Goal: Check status: Check status

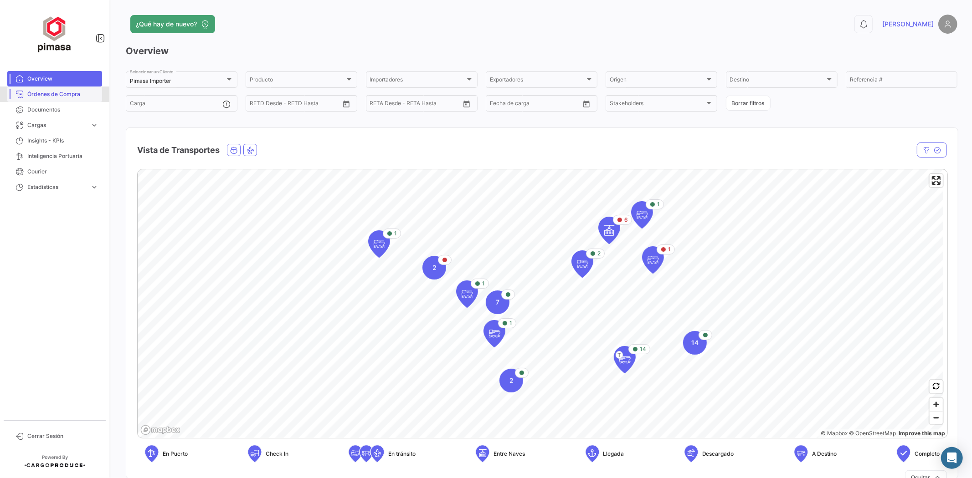
click at [70, 98] on link "Órdenes de Compra" at bounding box center [54, 94] width 95 height 15
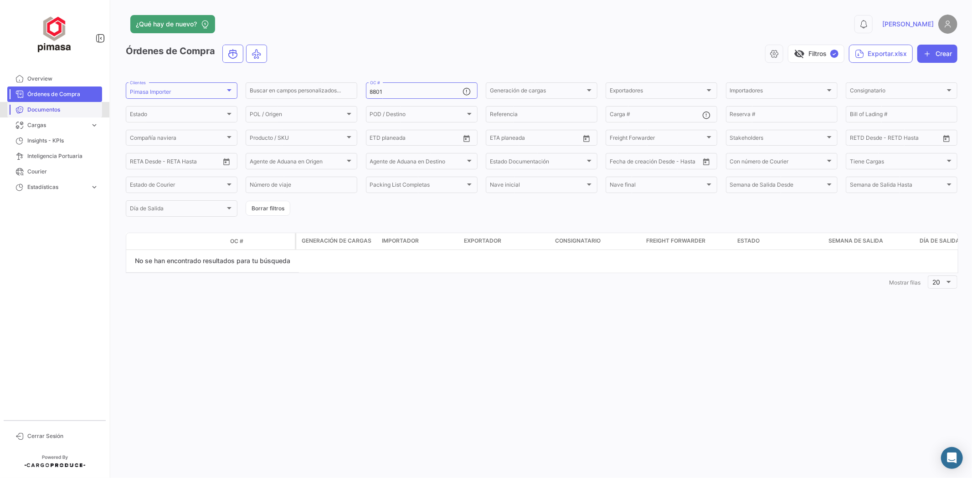
click at [69, 106] on span "Documentos" at bounding box center [62, 110] width 71 height 8
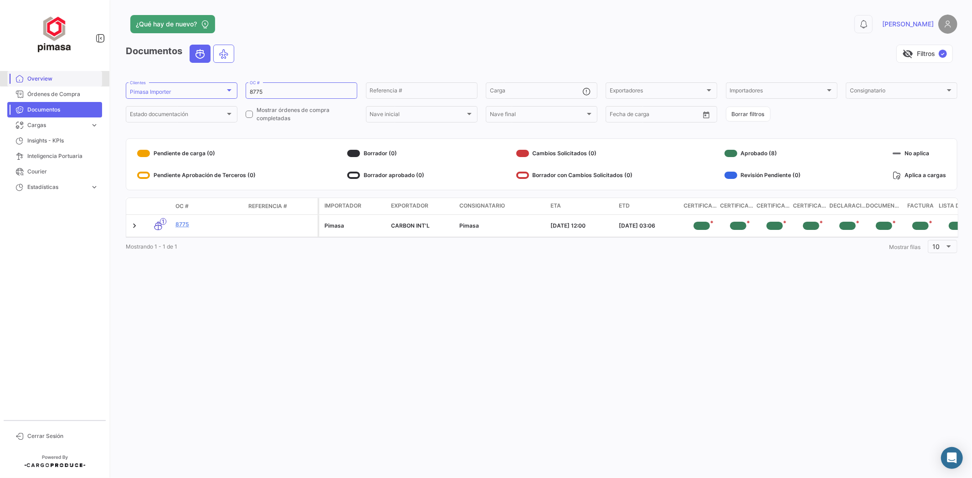
click at [57, 75] on span "Overview" at bounding box center [62, 79] width 71 height 8
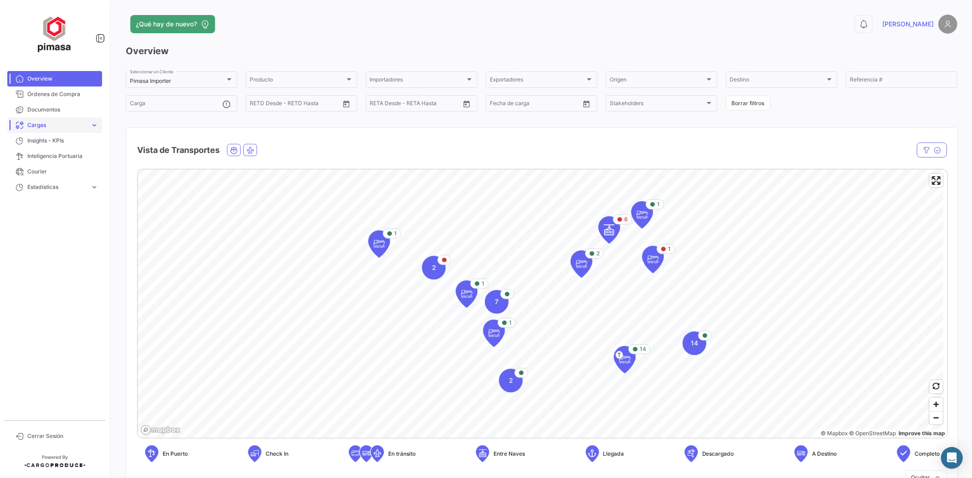
click at [50, 121] on span "Cargas" at bounding box center [56, 125] width 59 height 8
click at [56, 160] on span "Cargas Marítimas" at bounding box center [47, 160] width 46 height 8
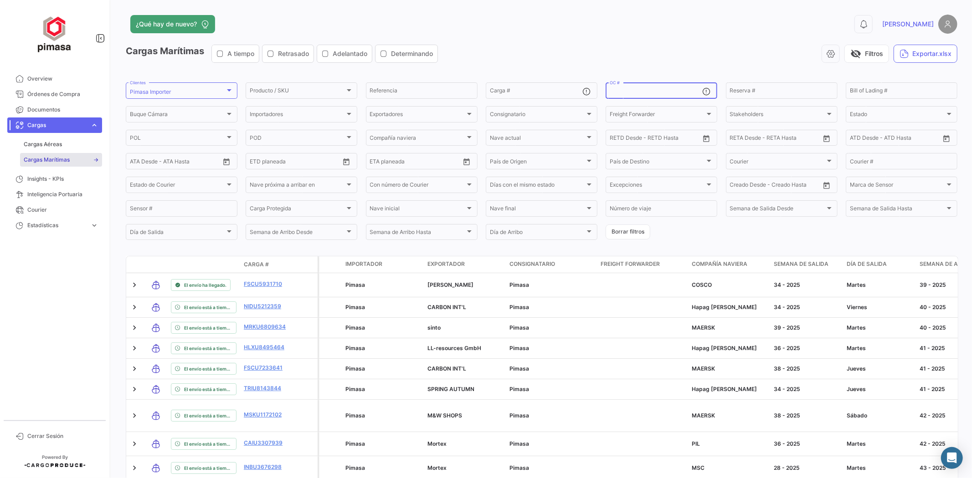
click at [634, 93] on input "OC #" at bounding box center [656, 92] width 92 height 6
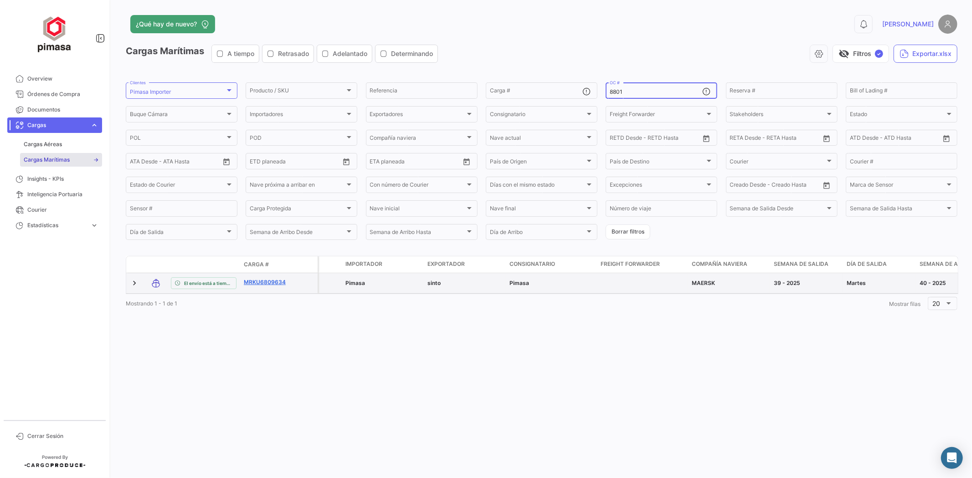
type input "8801"
click at [278, 285] on link "MRKU6809634" at bounding box center [267, 282] width 47 height 8
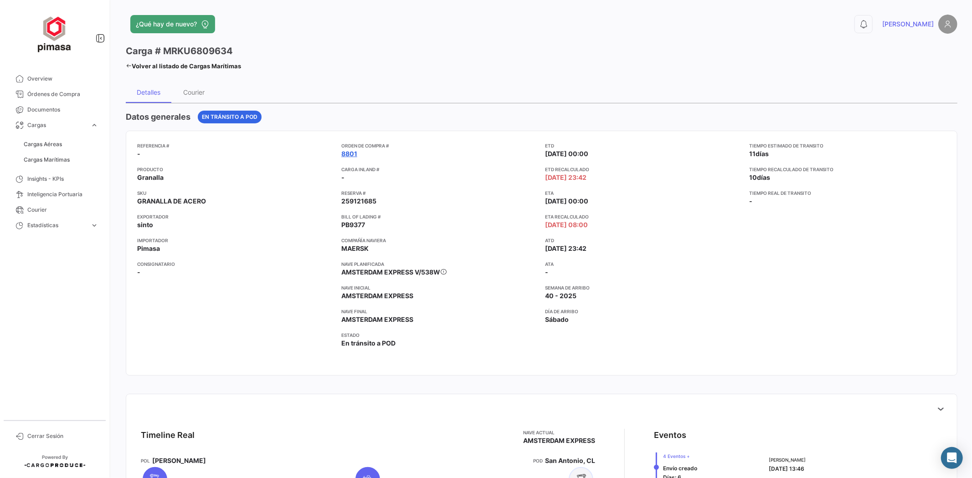
click at [351, 154] on link "8801" at bounding box center [349, 153] width 16 height 9
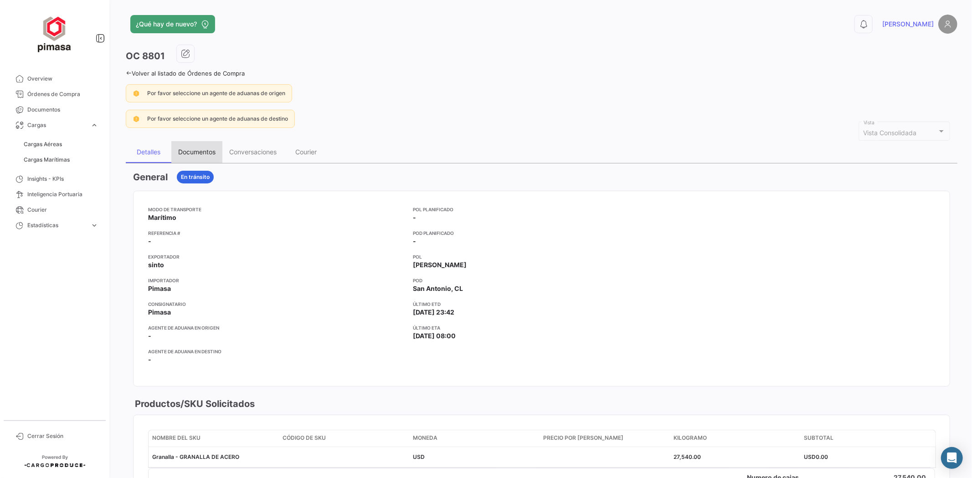
click at [201, 154] on div "Documentos" at bounding box center [196, 152] width 37 height 8
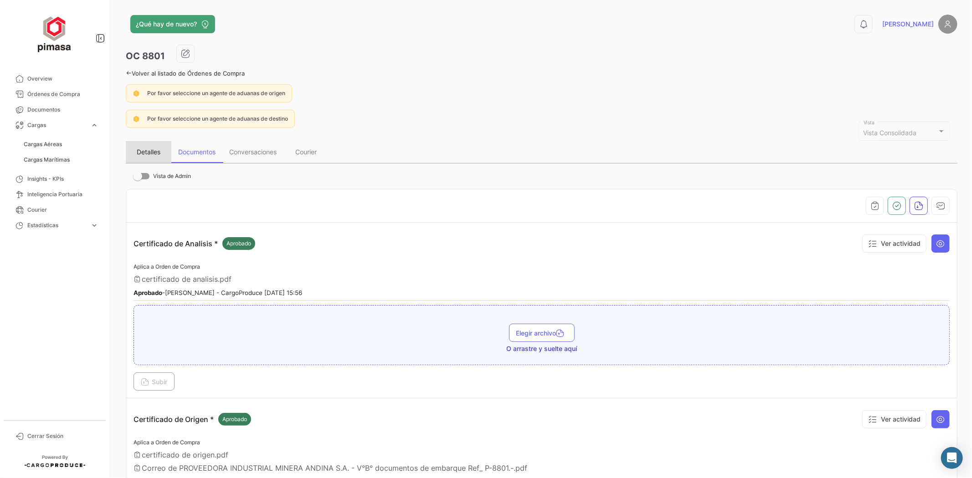
click at [146, 148] on div "Detalles" at bounding box center [149, 152] width 24 height 8
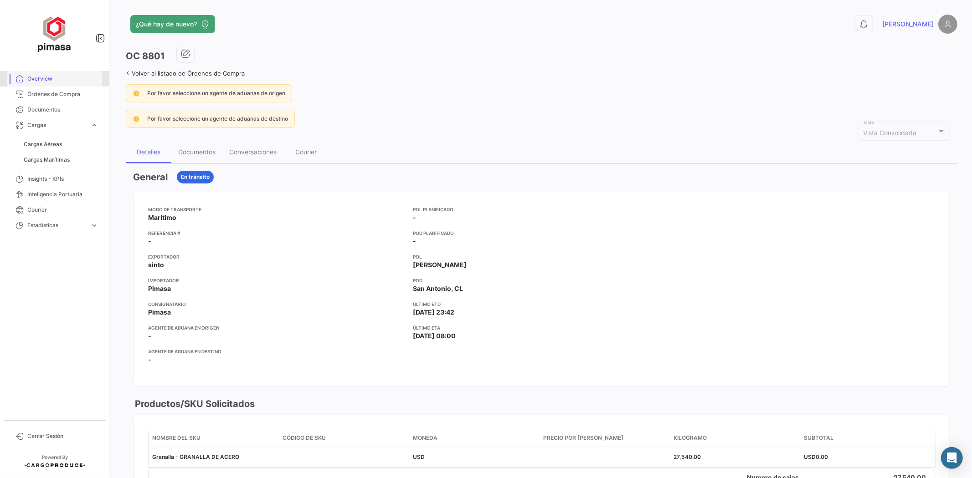
click at [61, 78] on span "Overview" at bounding box center [62, 79] width 71 height 8
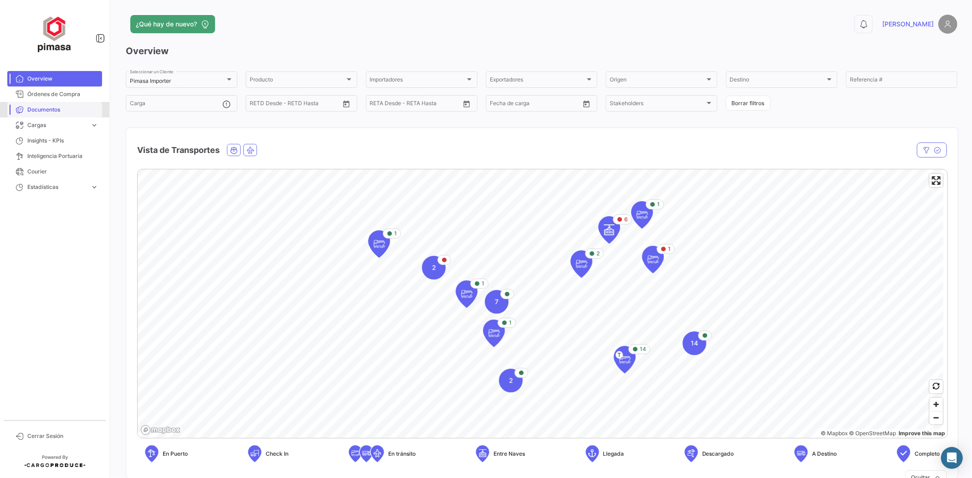
click at [76, 112] on span "Documentos" at bounding box center [62, 110] width 71 height 8
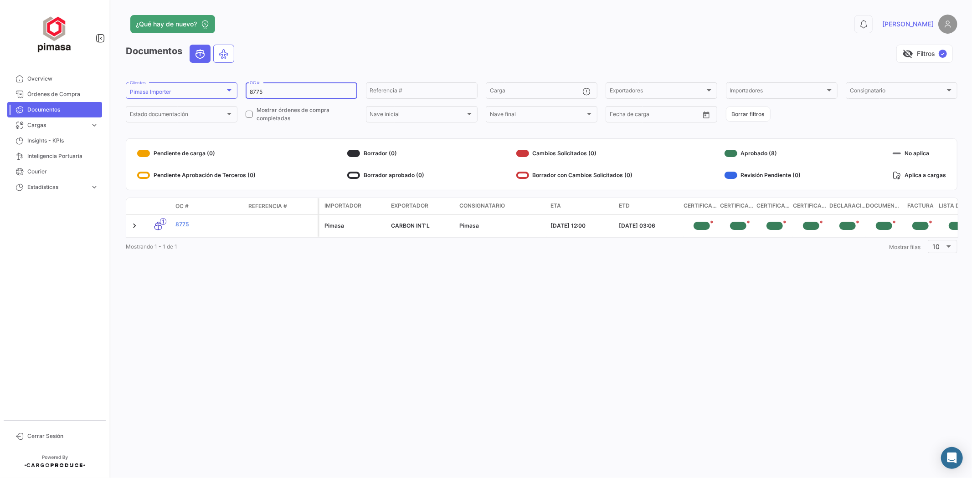
click at [312, 89] on input "8775" at bounding box center [301, 92] width 103 height 6
drag, startPoint x: 267, startPoint y: 90, endPoint x: 190, endPoint y: 99, distance: 77.0
click at [200, 97] on form "Pimasa Importer Clientes 8775 OC # Referencia # Carga Exportadores Exportadores…" at bounding box center [542, 102] width 832 height 43
type input "8801"
click at [60, 83] on link "Overview" at bounding box center [54, 78] width 95 height 15
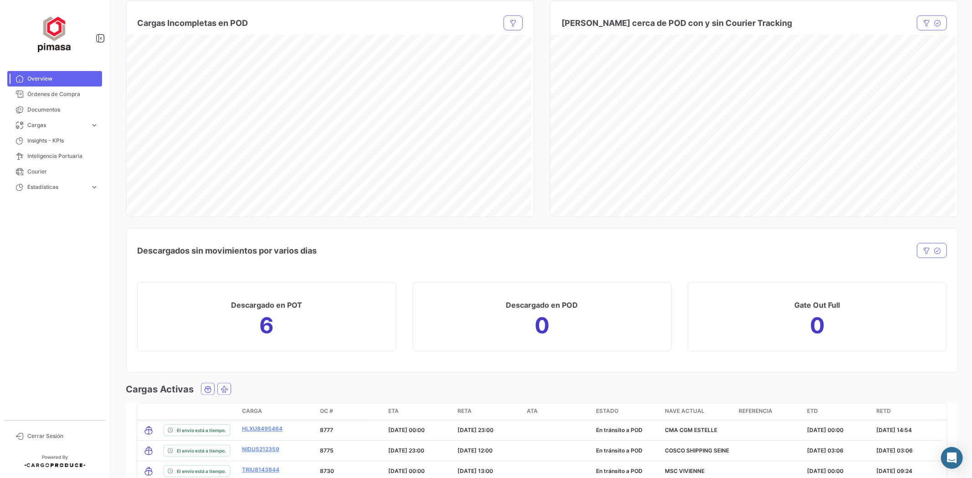
scroll to position [759, 0]
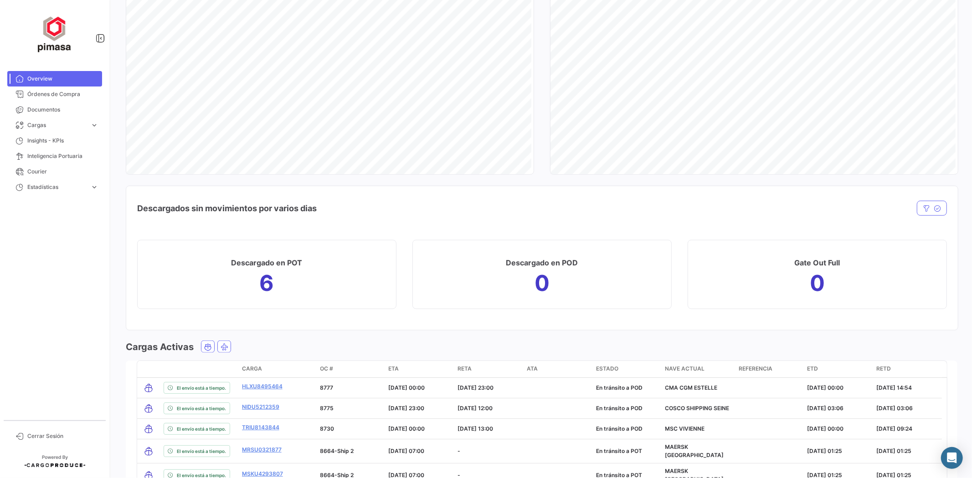
click at [396, 367] on span "ETA" at bounding box center [394, 369] width 10 height 8
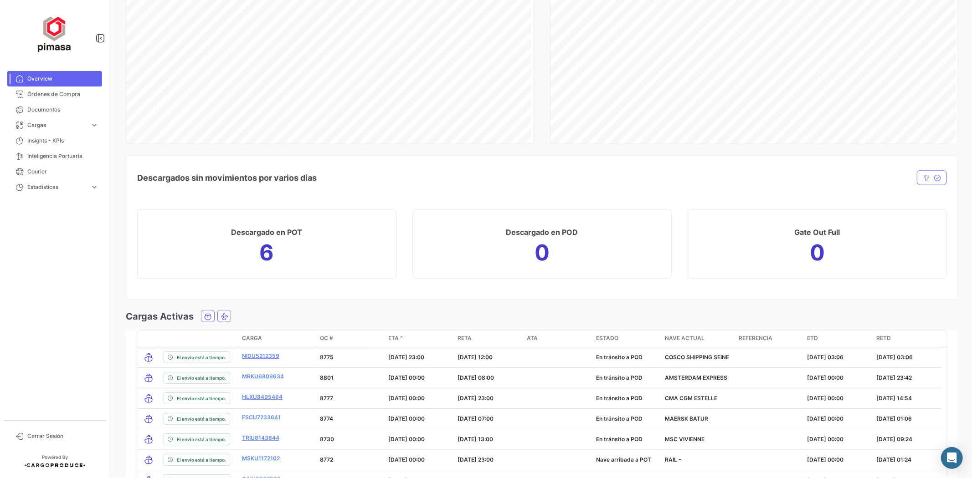
scroll to position [909, 0]
